Goal: Navigation & Orientation: Find specific page/section

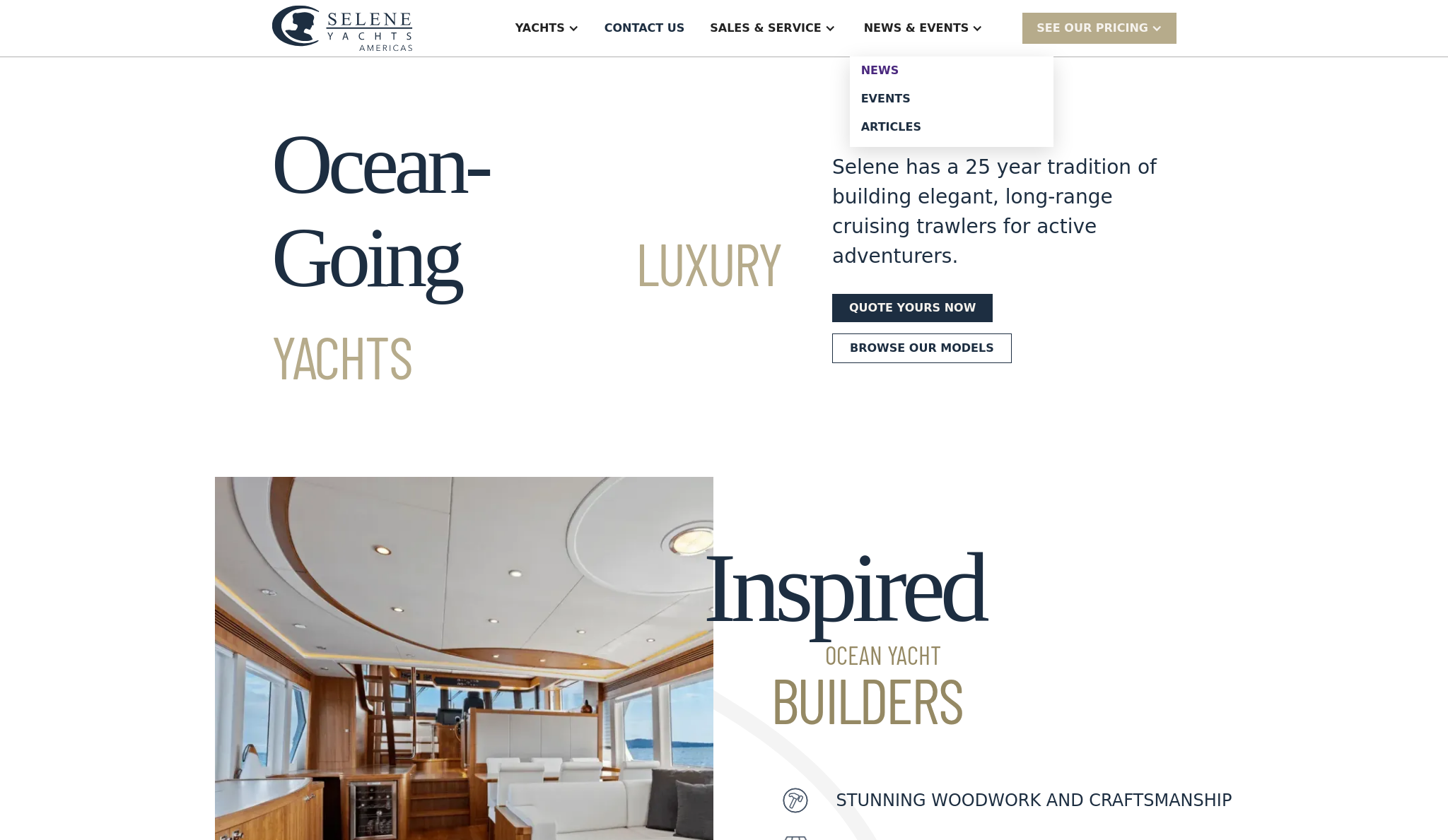
click at [902, 65] on div "News" at bounding box center [952, 71] width 181 height 11
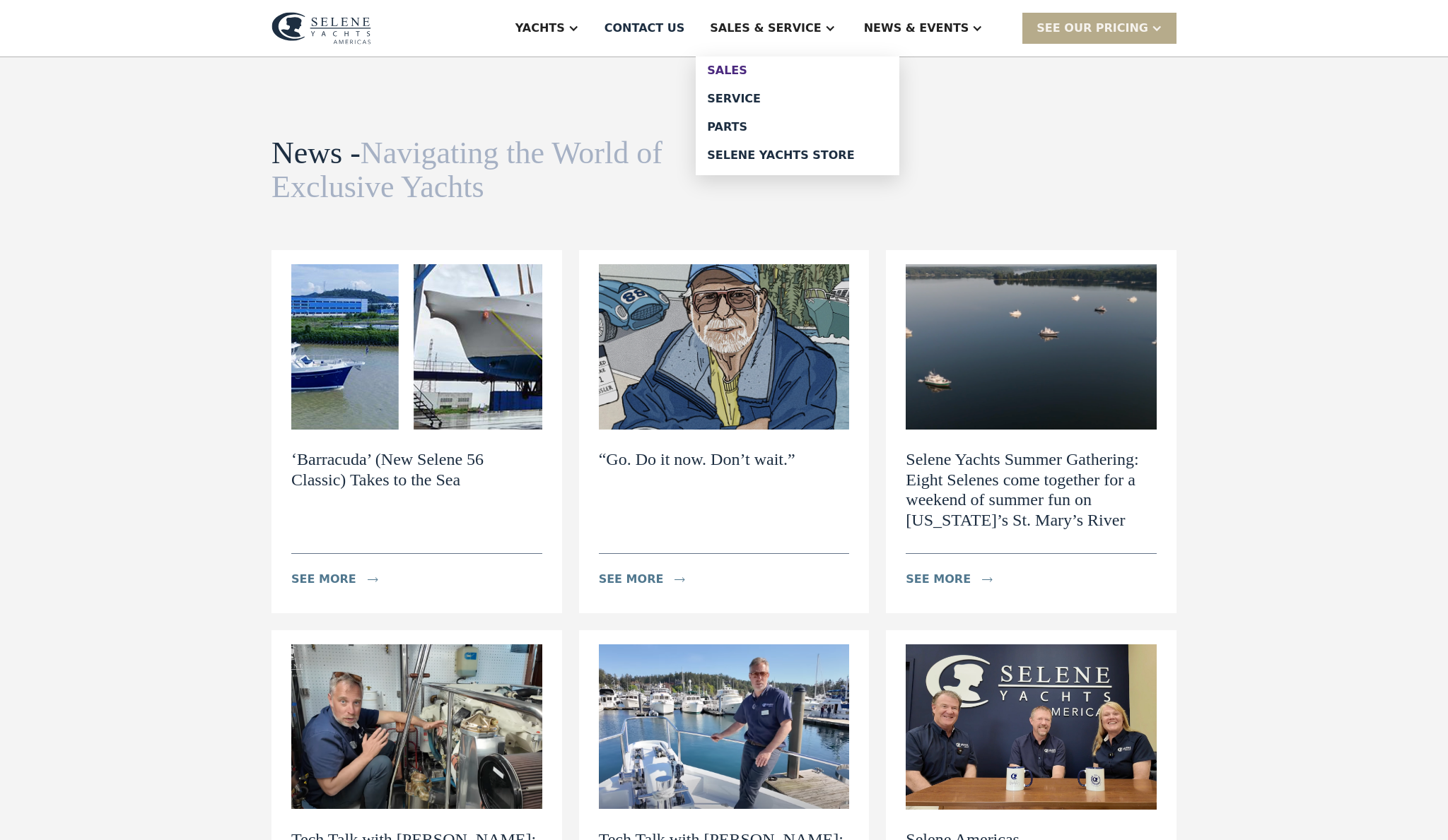
click at [786, 65] on div "Sales" at bounding box center [797, 71] width 181 height 11
